Goal: Task Accomplishment & Management: Complete application form

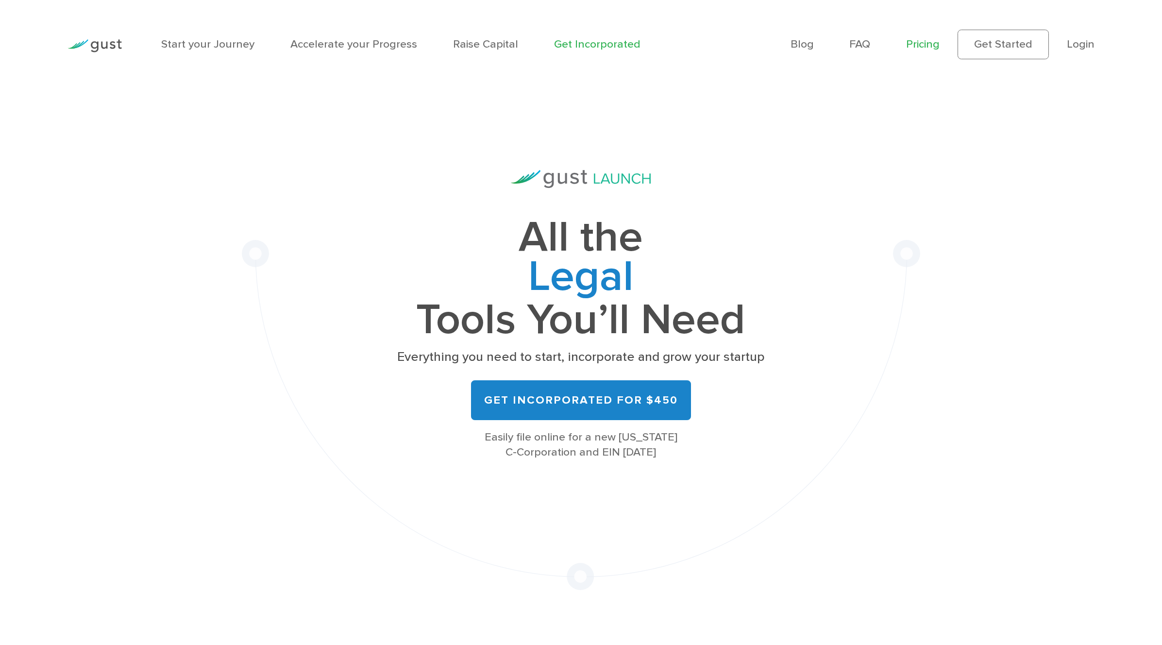
click at [918, 39] on link "Pricing" at bounding box center [923, 43] width 34 height 13
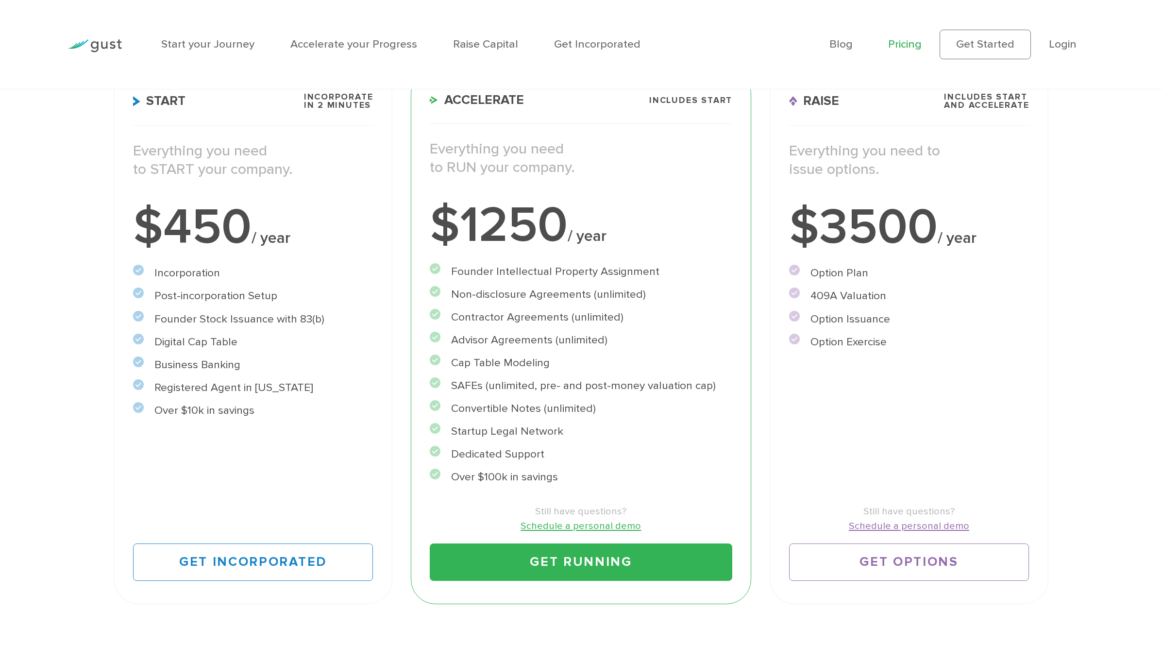
scroll to position [211, 0]
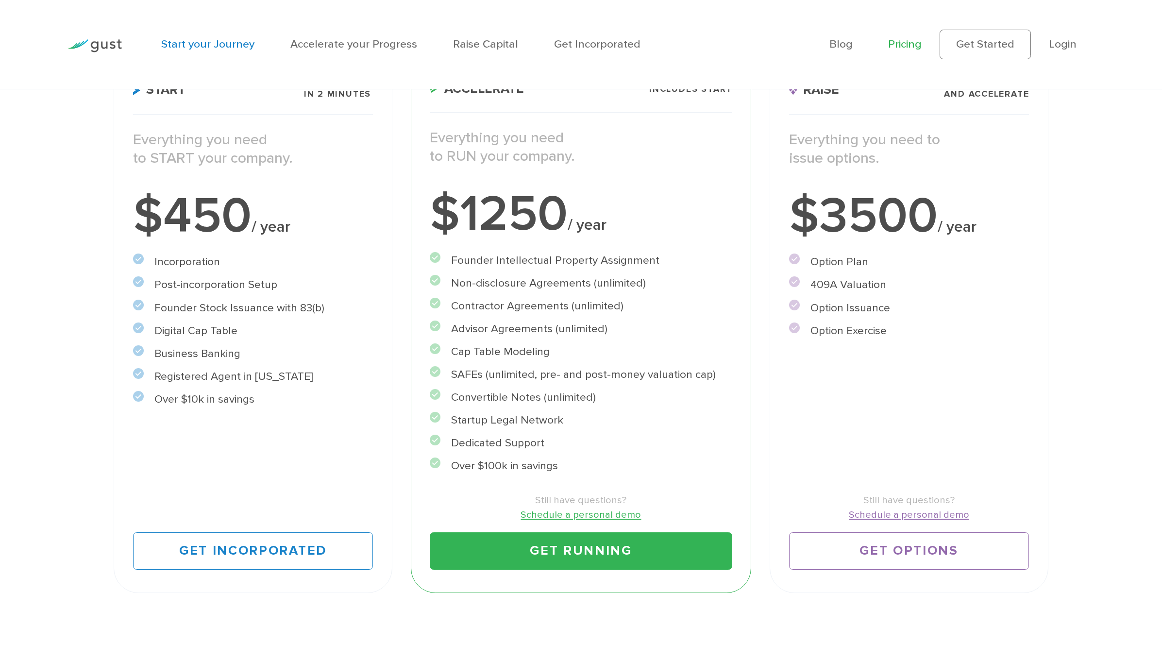
click at [220, 51] on link "Start your Journey" at bounding box center [207, 43] width 93 height 13
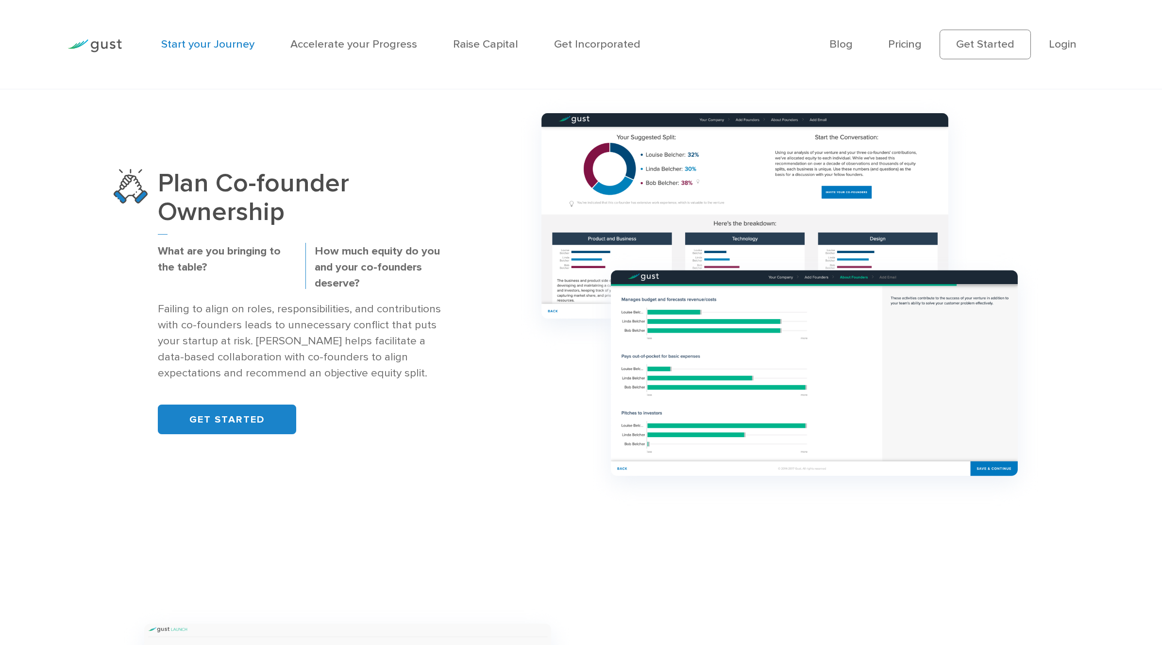
scroll to position [974, 0]
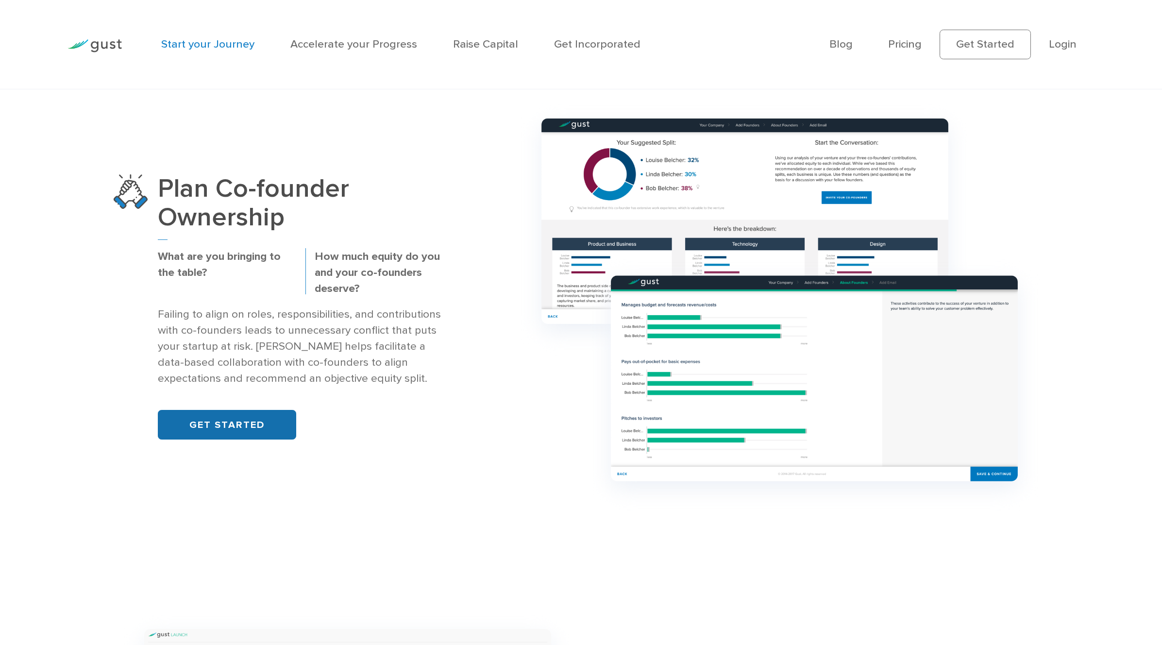
click at [224, 411] on link "GET STARTED" at bounding box center [227, 425] width 138 height 30
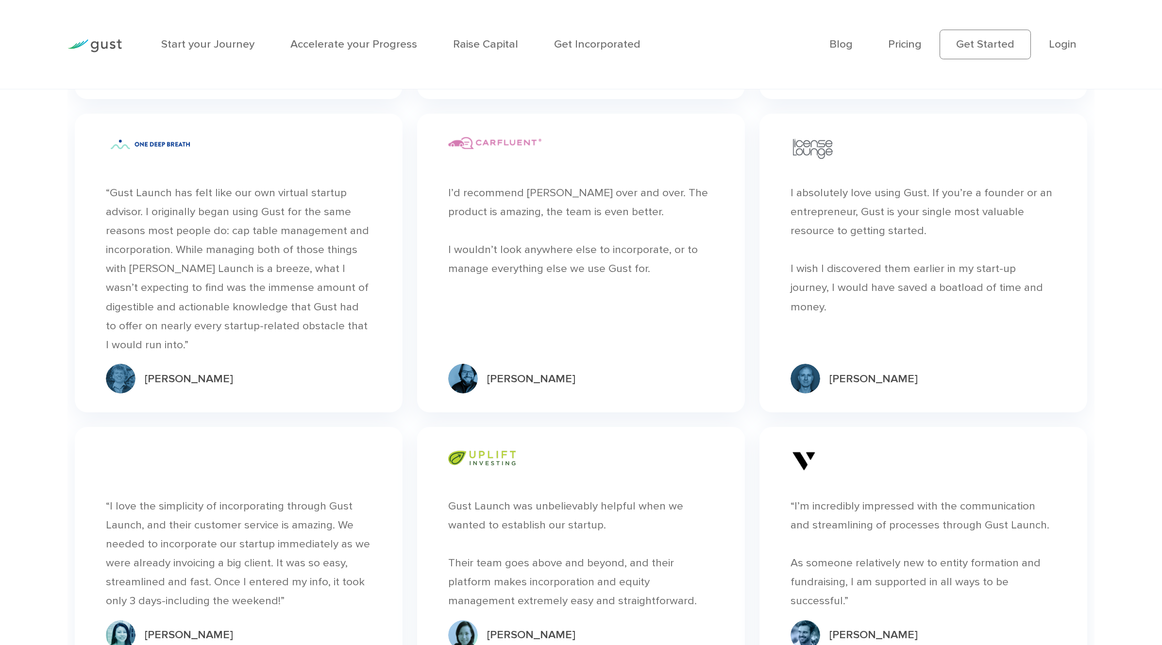
scroll to position [3824, 0]
